Goal: Task Accomplishment & Management: Use online tool/utility

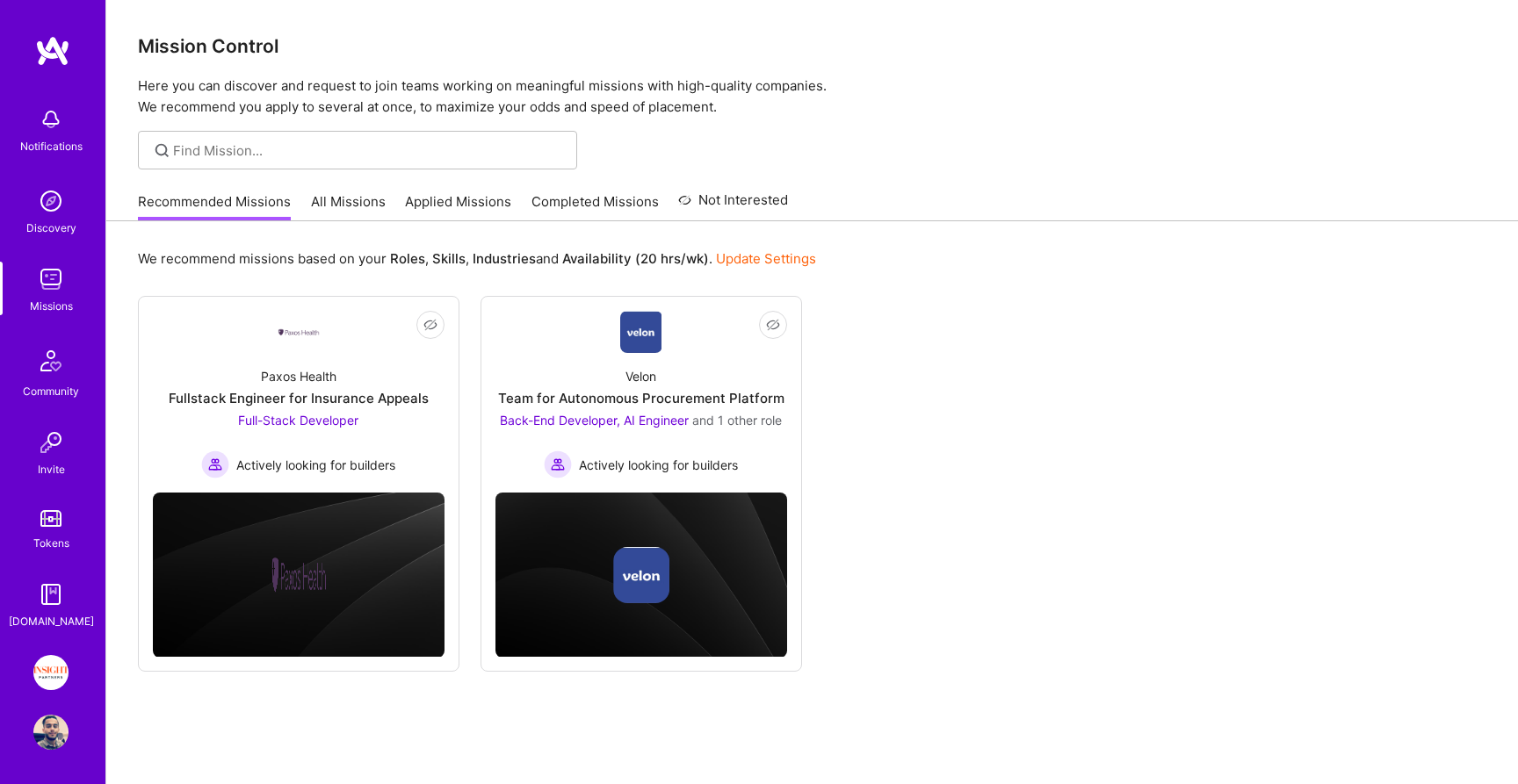
click at [401, 426] on div "Paxos Health Fullstack Engineer for Insurance Appeals Full-Stack Developer Acti…" at bounding box center [298, 416] width 291 height 125
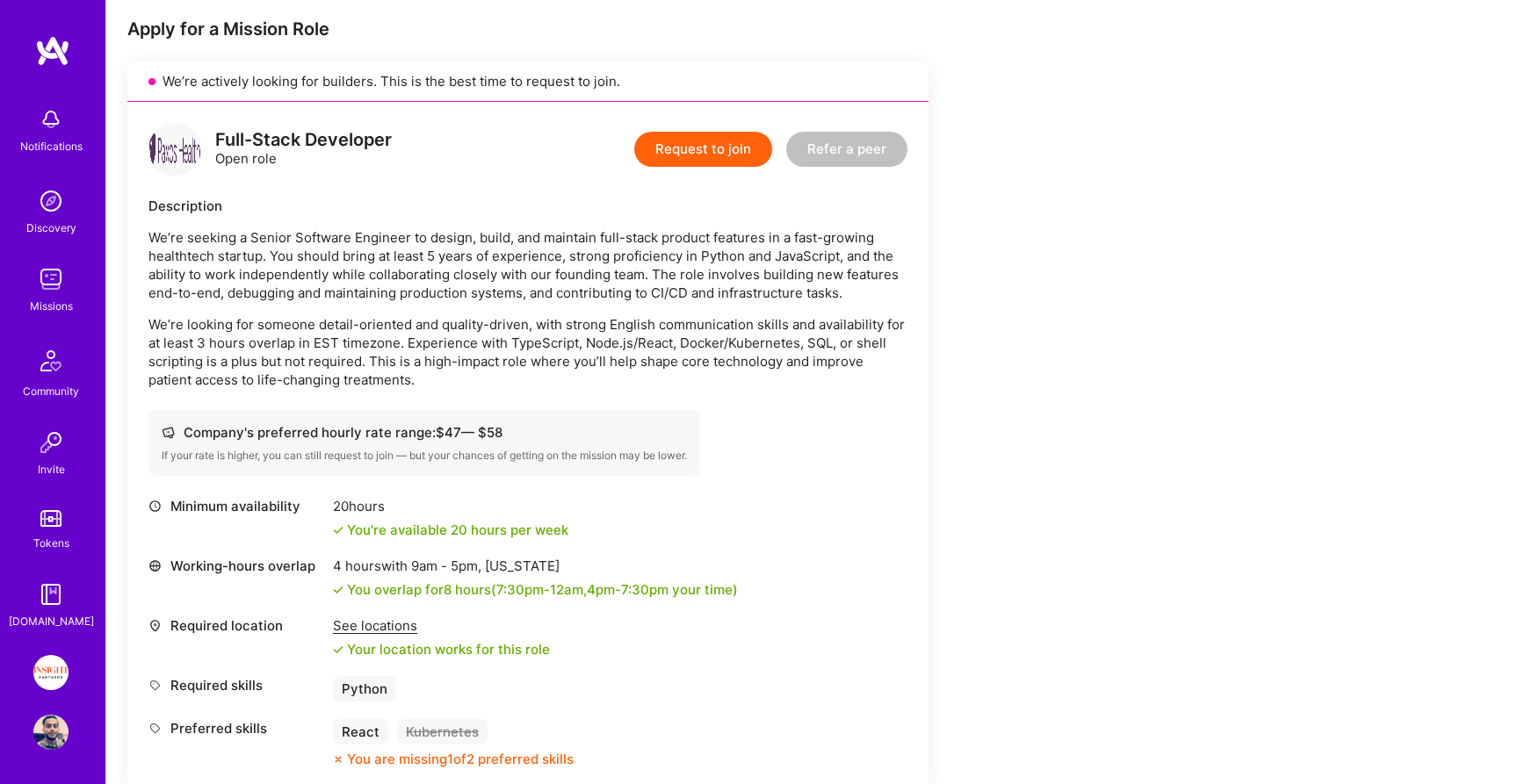
scroll to position [553, 0]
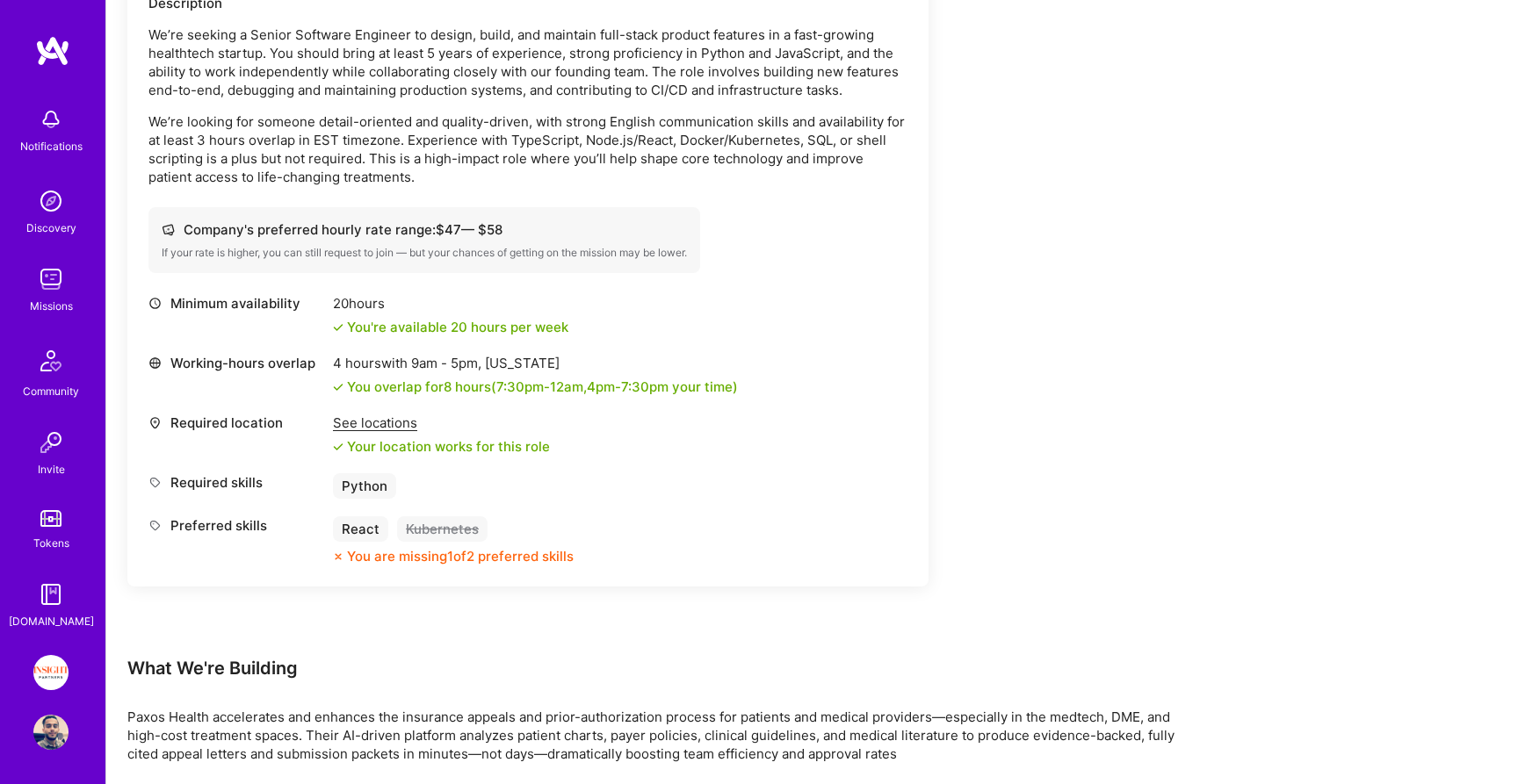
click at [66, 456] on img at bounding box center [50, 442] width 35 height 35
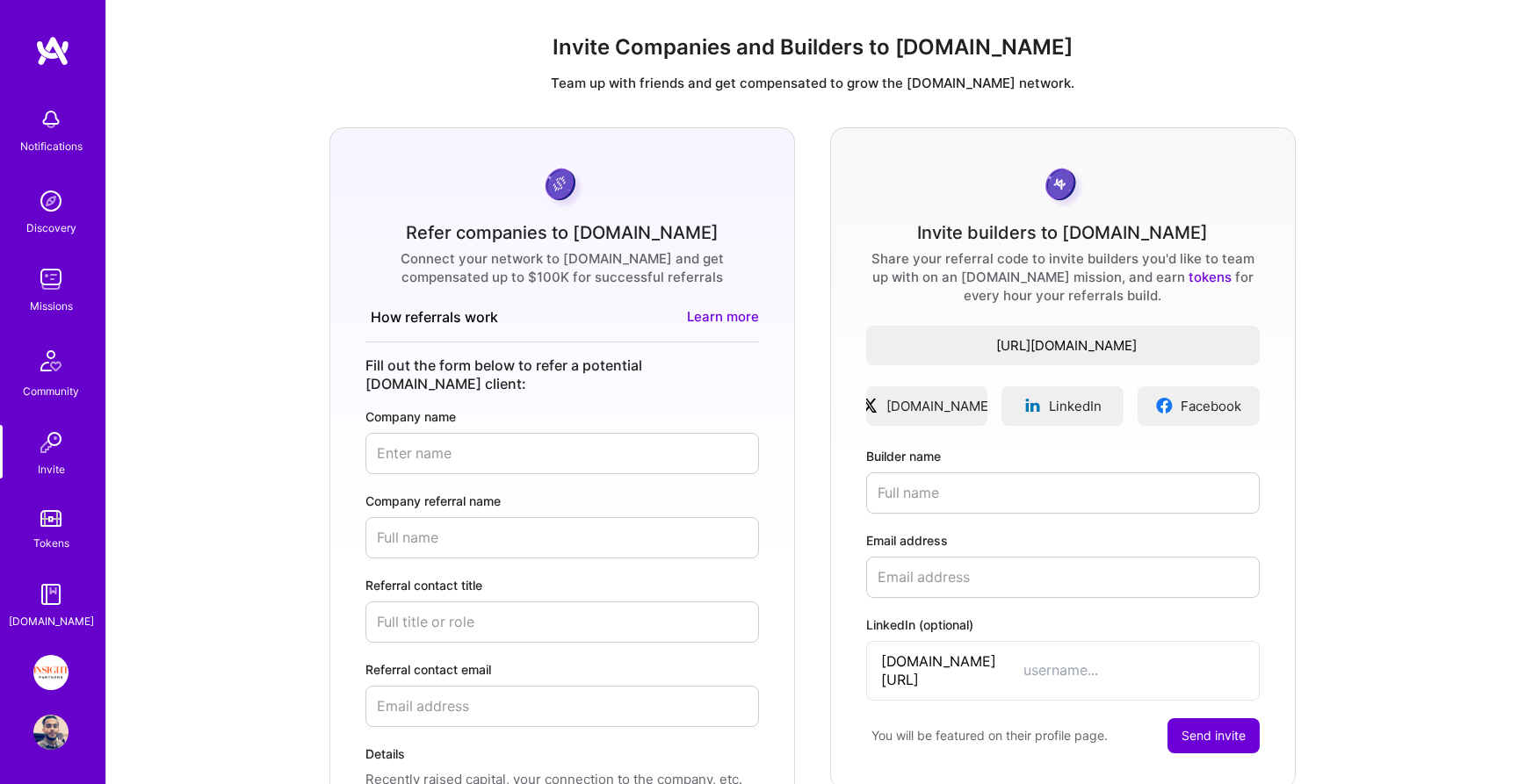
click at [41, 326] on div "Notifications Discovery Missions Community Invite Tokens [DOMAIN_NAME]" at bounding box center [53, 365] width 106 height 532
click at [57, 297] on div "Missions" at bounding box center [51, 306] width 43 height 19
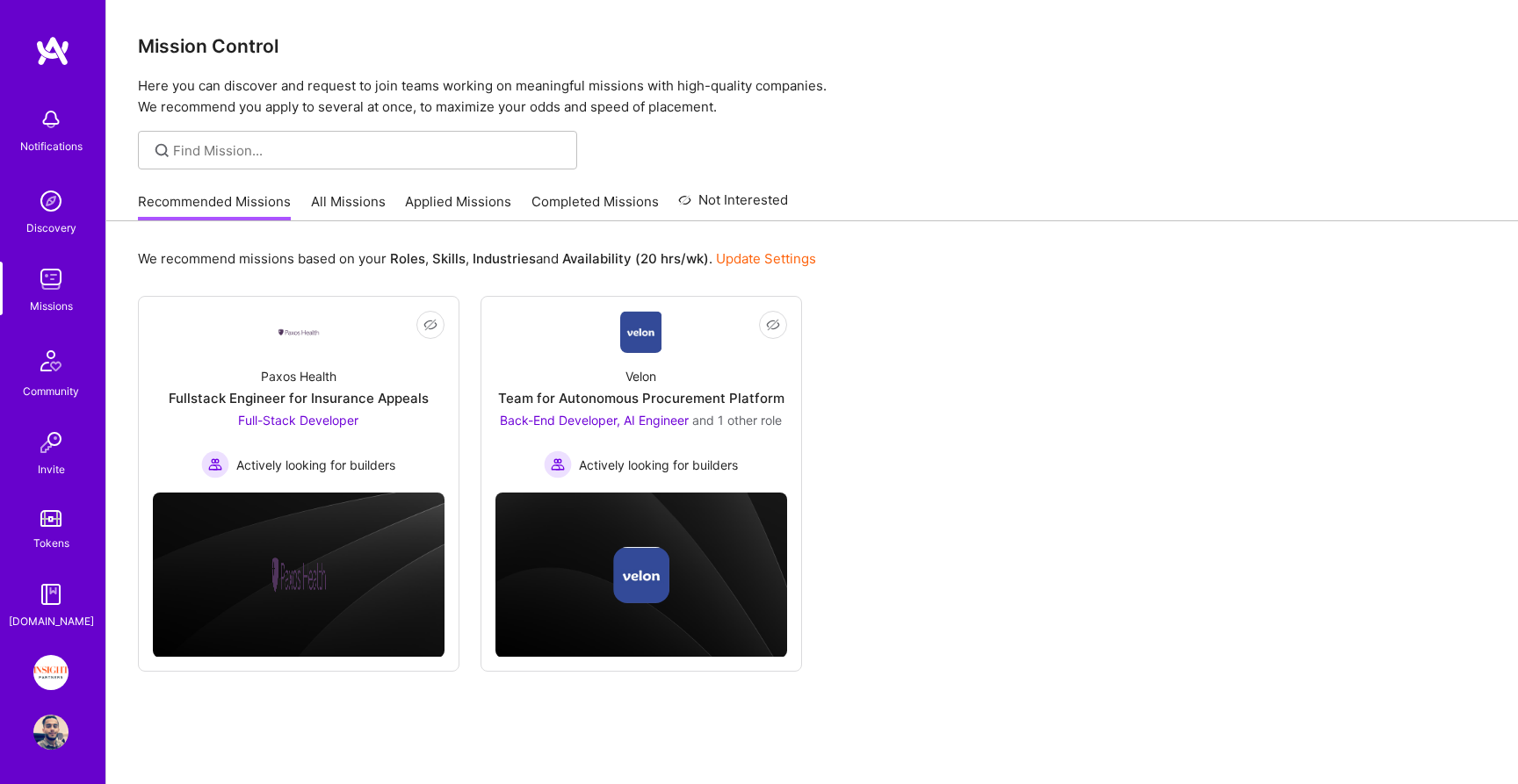
click at [331, 207] on link "All Missions" at bounding box center [348, 207] width 74 height 29
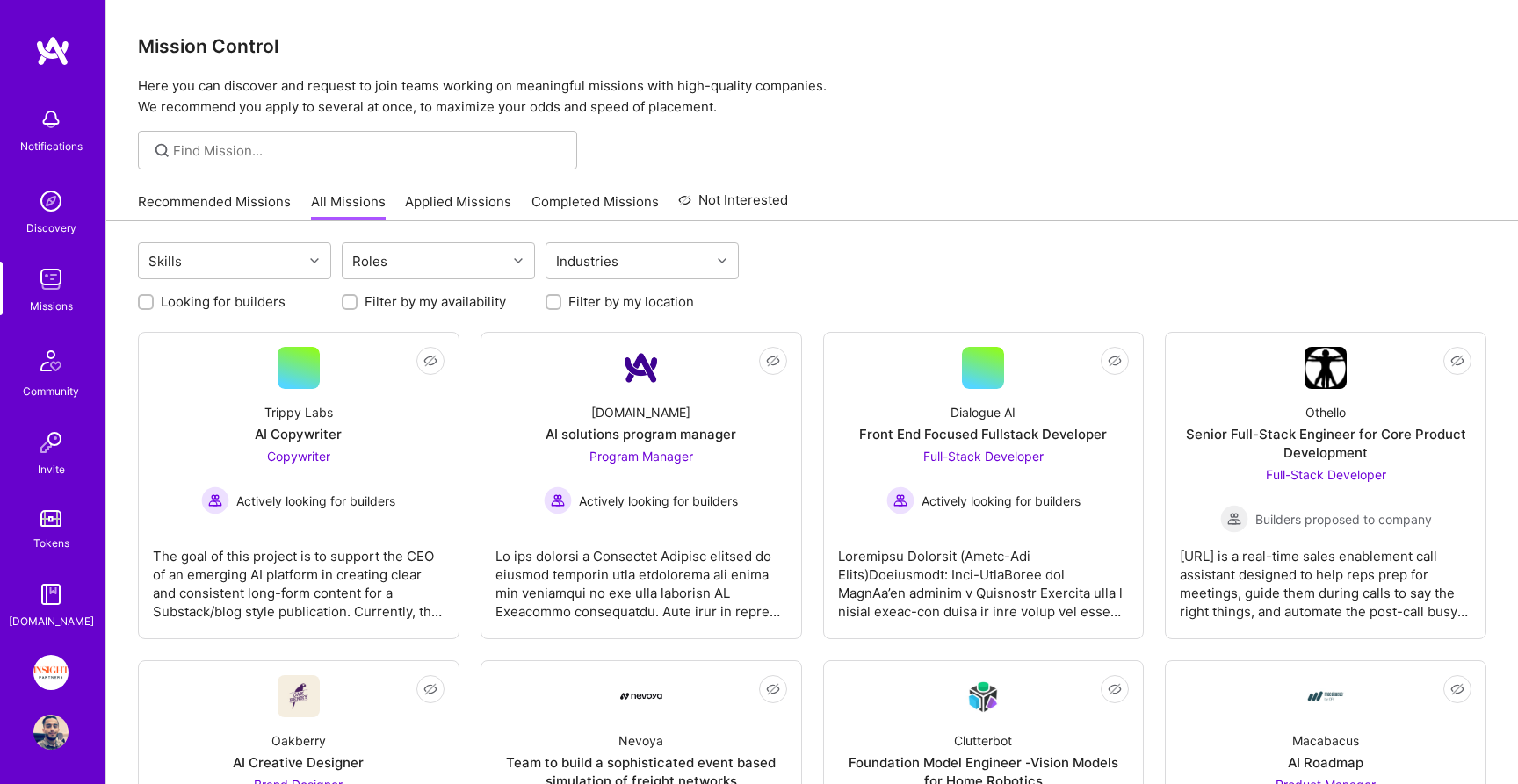
click at [450, 214] on link "Applied Missions" at bounding box center [458, 207] width 107 height 29
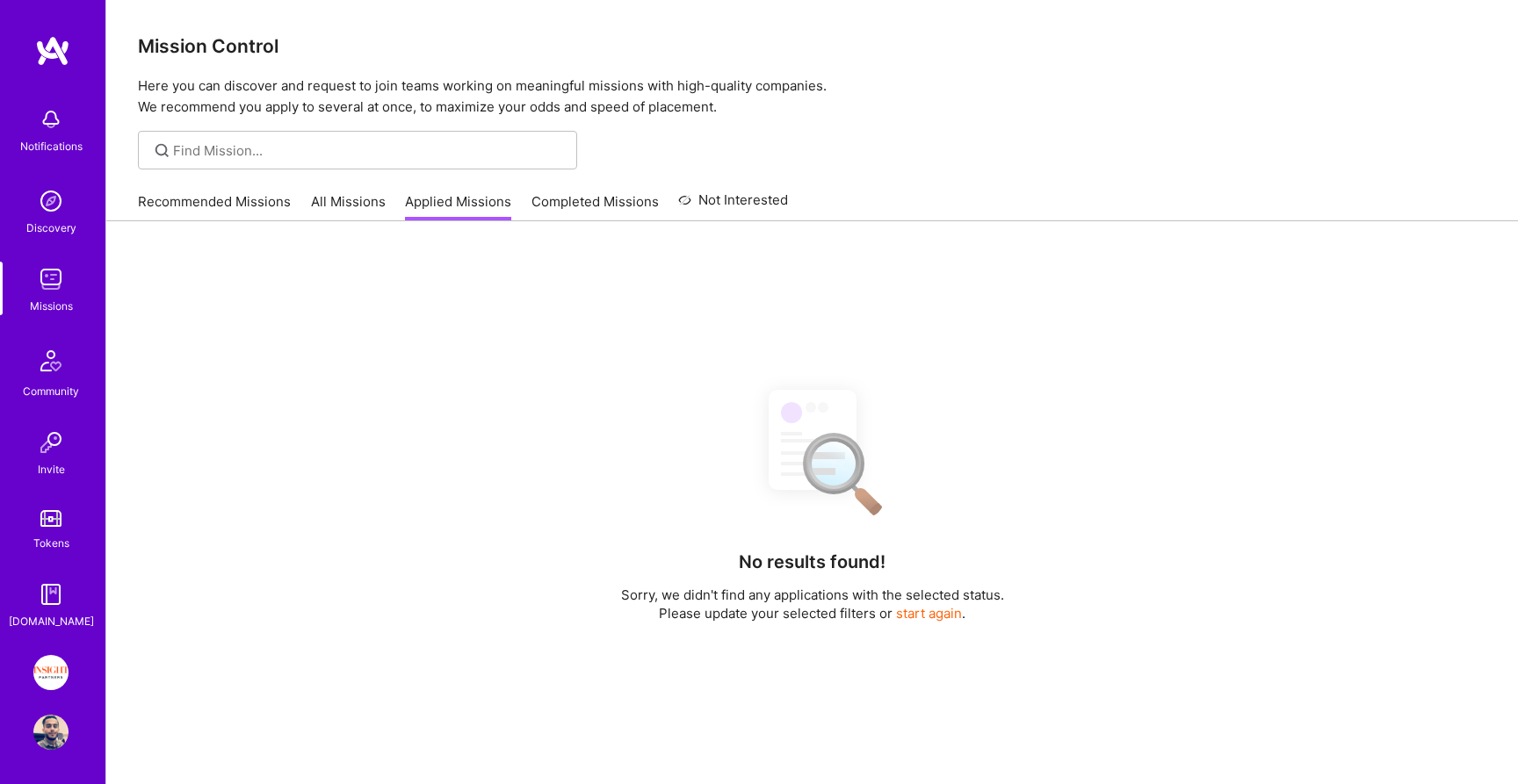
click at [362, 201] on link "All Missions" at bounding box center [348, 207] width 74 height 29
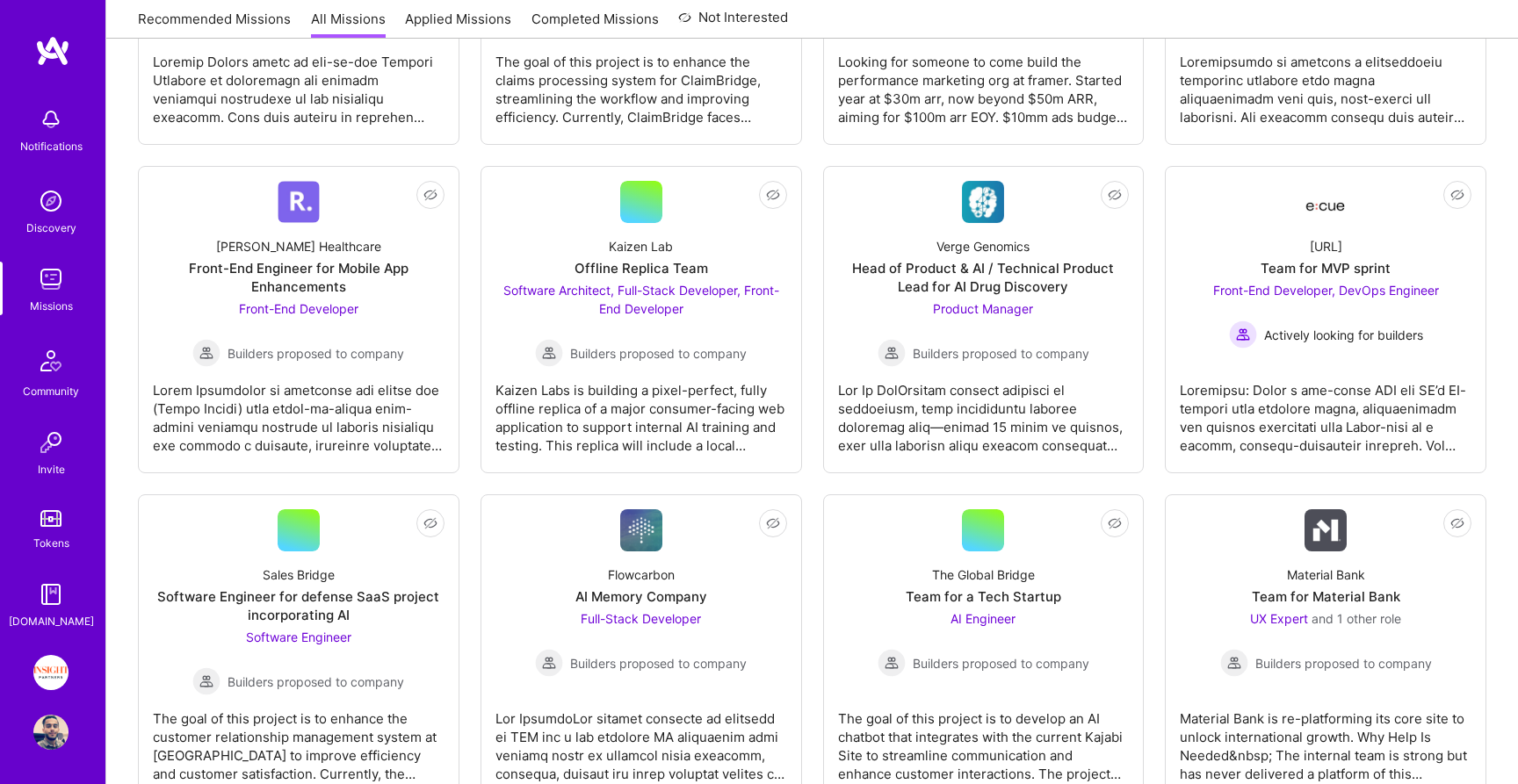
scroll to position [2211, 0]
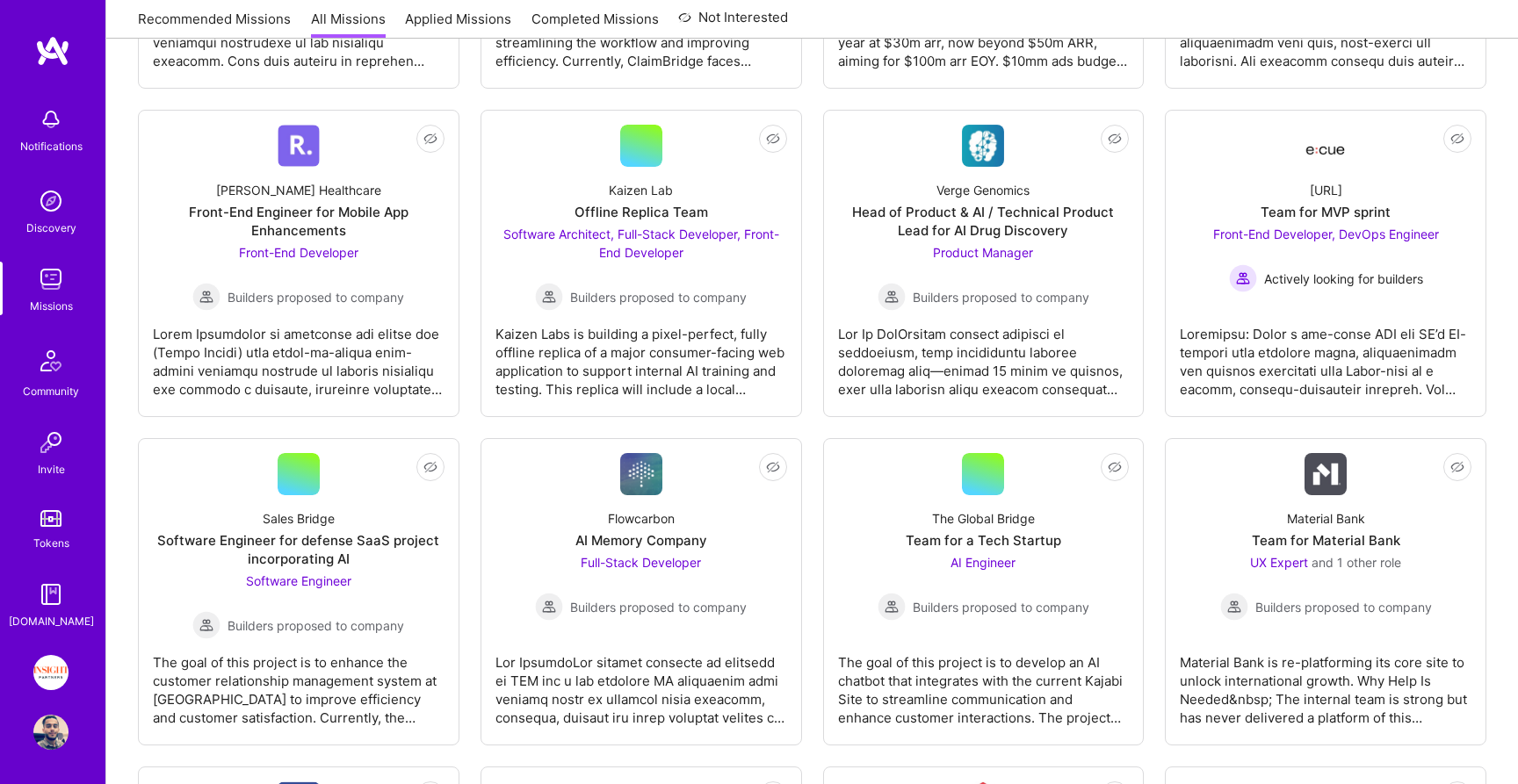
click at [957, 94] on div "Not Interested Trippy Labs AI Copywriter Copywriter Actively looking for builde…" at bounding box center [812, 227] width 1349 height 4213
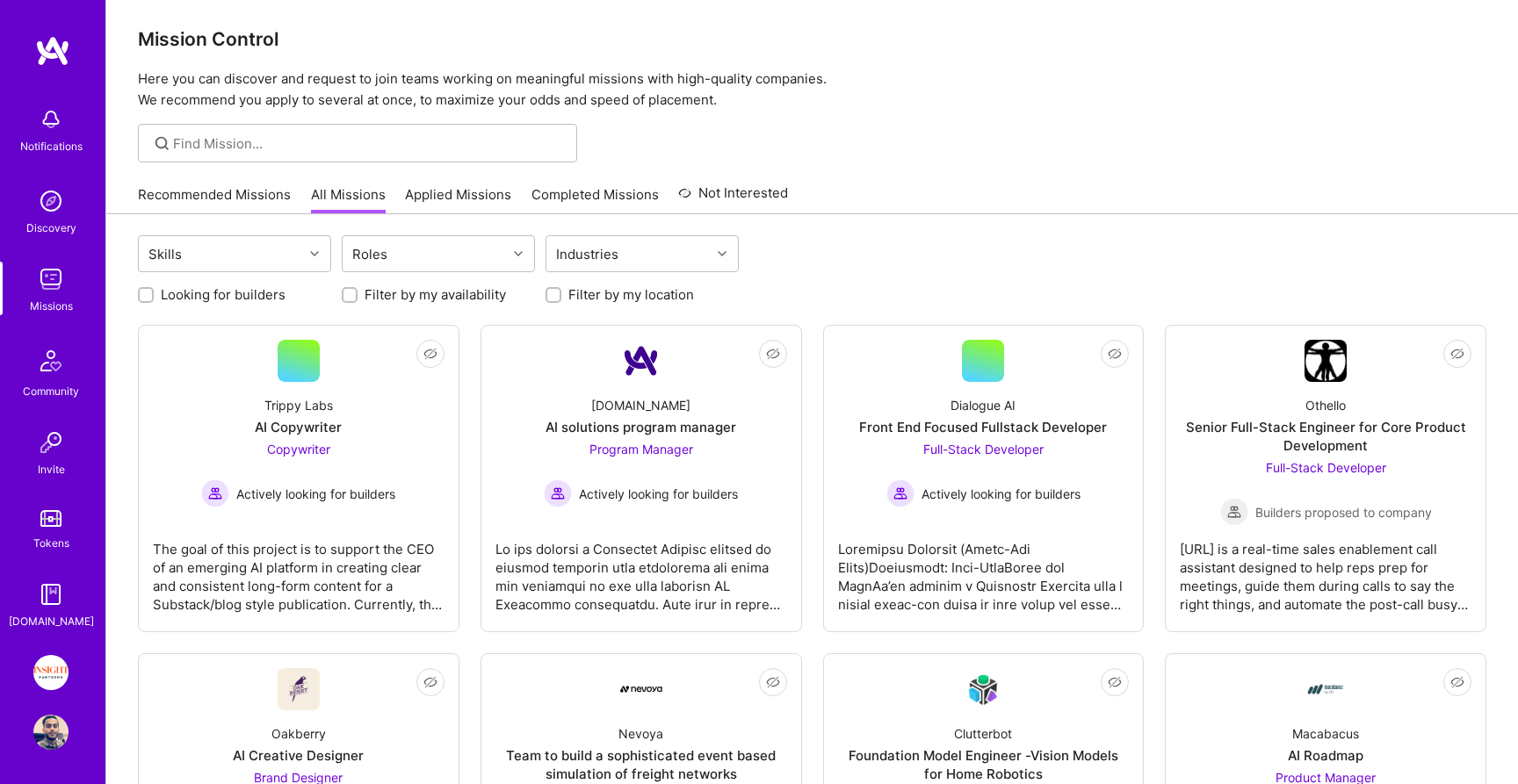
scroll to position [8, 0]
